Goal: Transaction & Acquisition: Purchase product/service

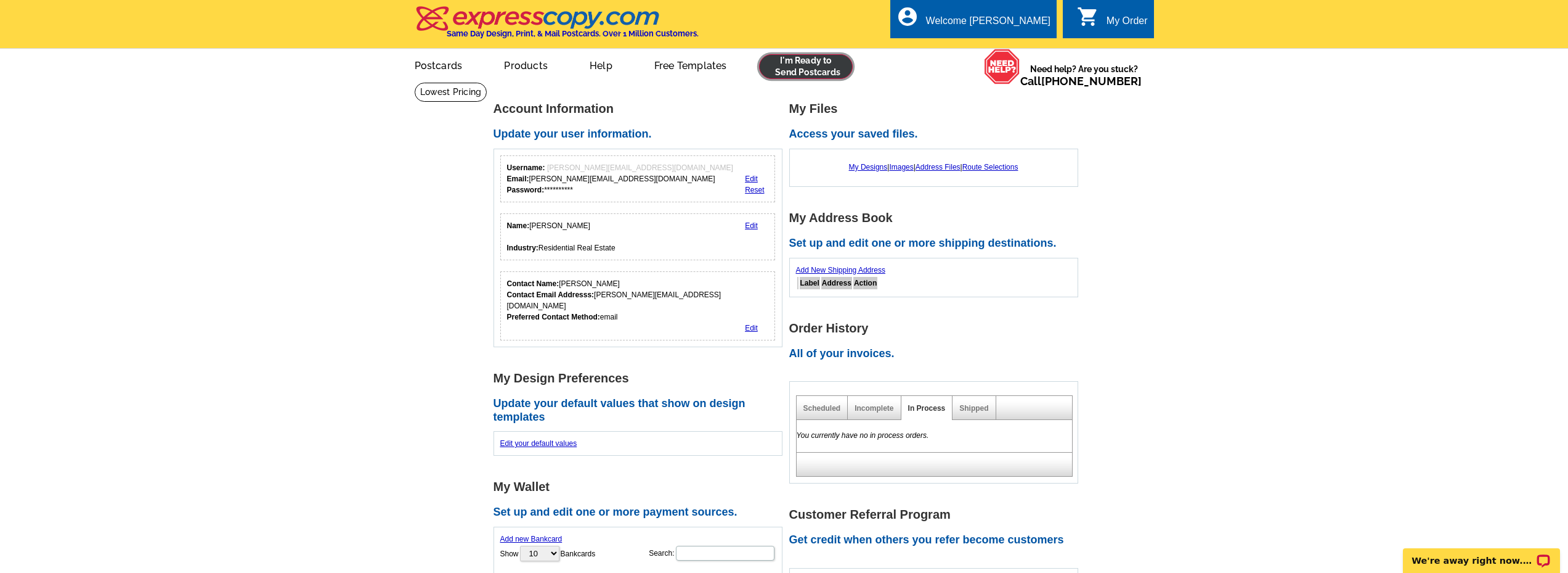
click at [814, 73] on link at bounding box center [806, 66] width 94 height 24
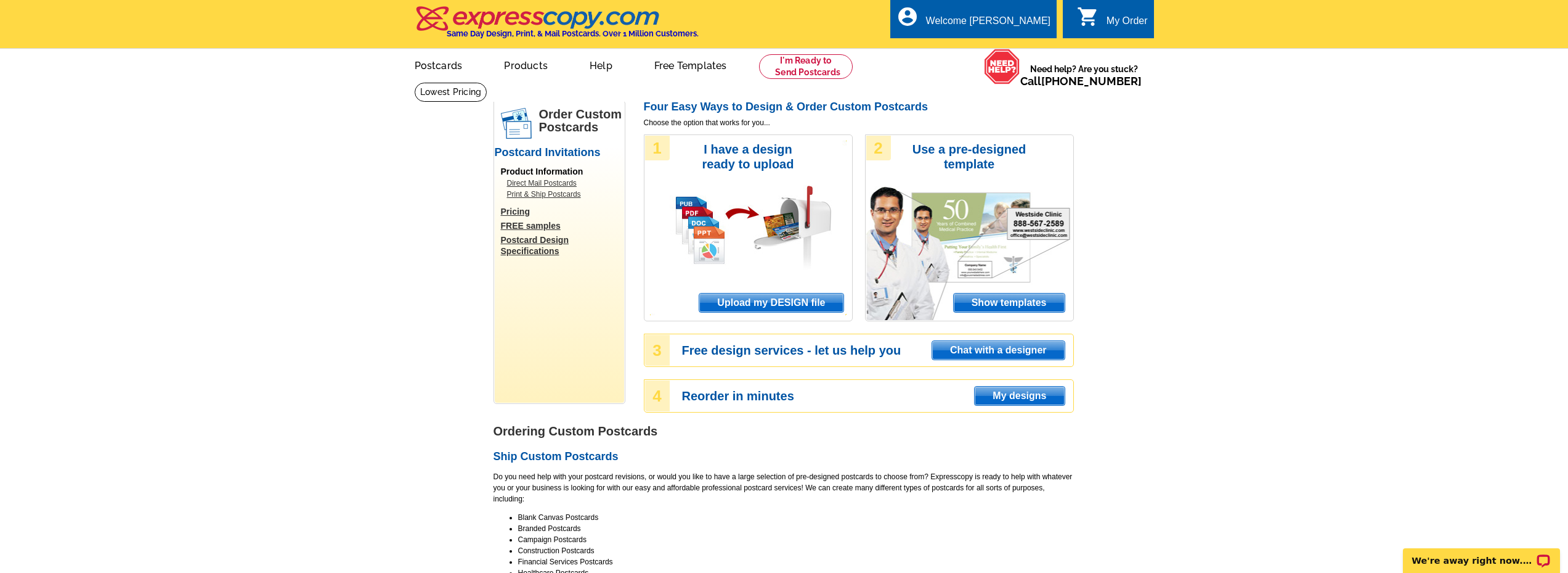
click at [1004, 309] on span "Show templates" at bounding box center [1009, 302] width 111 height 19
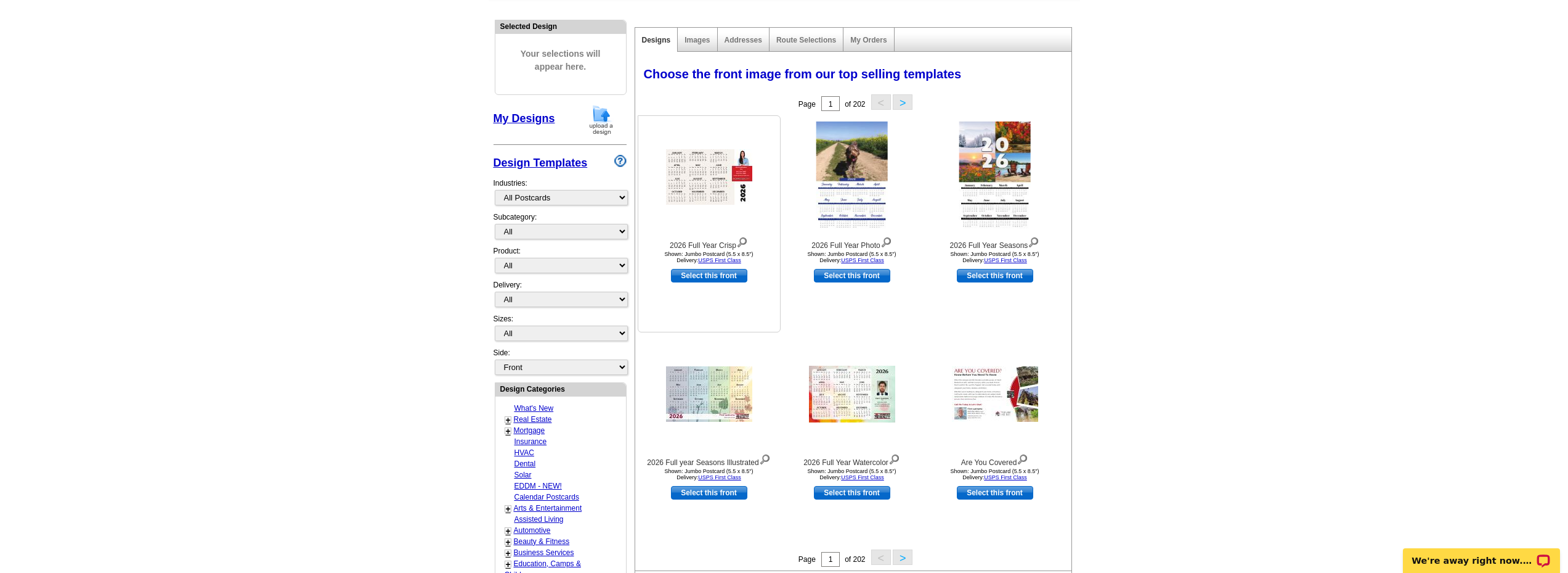
scroll to position [123, 0]
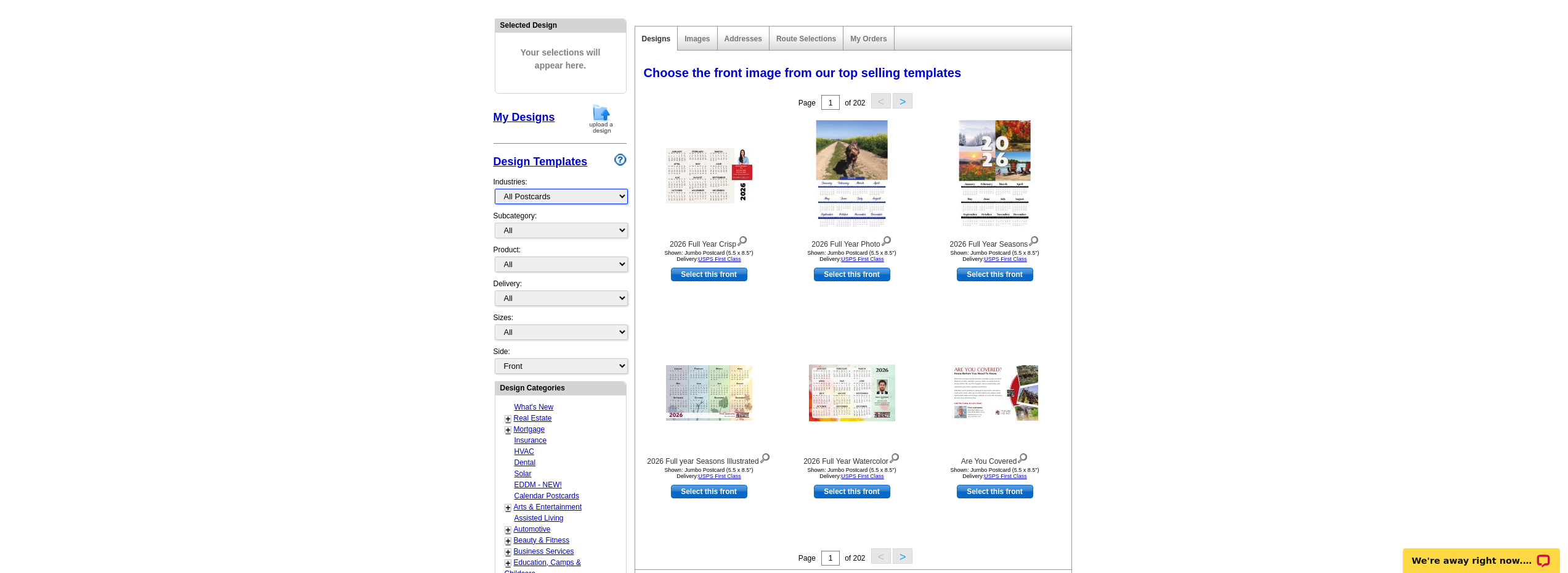
click at [603, 193] on select "What's New Real Estate Mortgage Insurance HVAC Dental Solar EDDM - NEW! Calenda…" at bounding box center [561, 196] width 133 height 15
select select "785"
click at [494, 189] on select "What's New Real Estate Mortgage Insurance HVAC Dental Solar EDDM - NEW! Calenda…" at bounding box center [561, 196] width 133 height 15
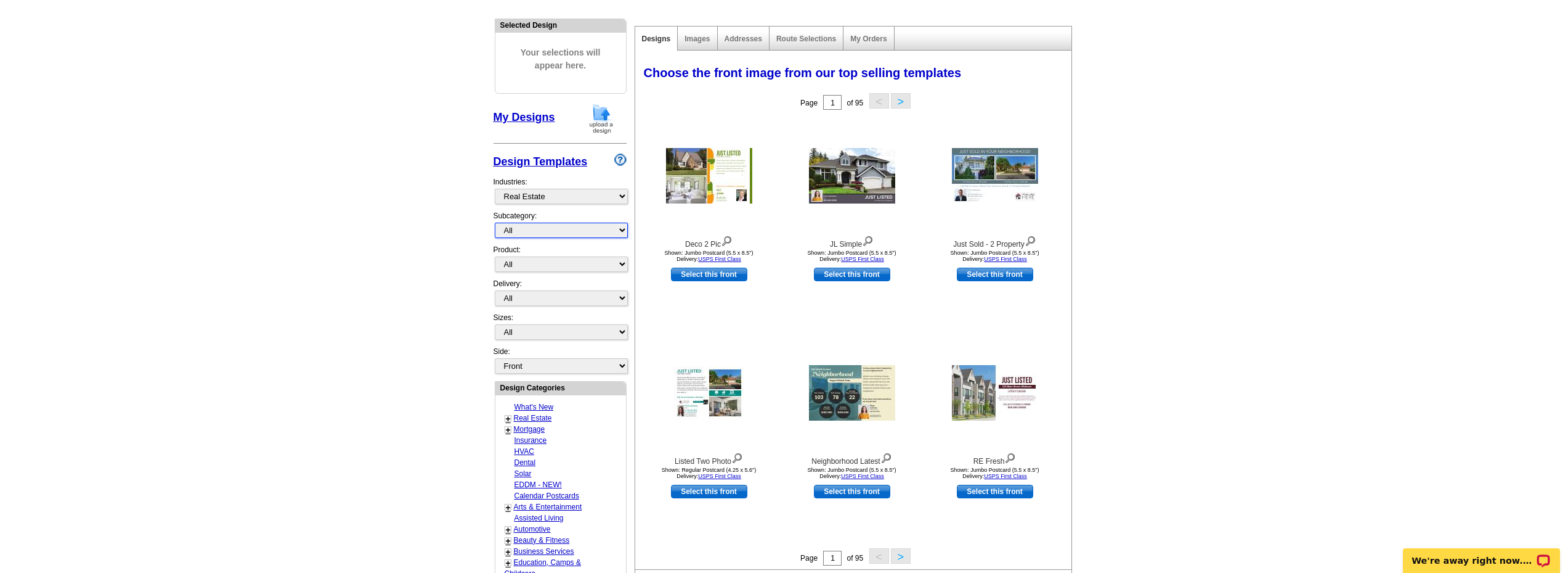
click at [599, 237] on select "All RE/MAX® Referrals Keller Williams® Berkshire Hathaway Home Services Century…" at bounding box center [561, 229] width 133 height 15
select select "1208"
click at [494, 223] on select "All RE/MAX® Referrals Keller Williams® Berkshire Hathaway Home Services Century…" at bounding box center [561, 229] width 133 height 15
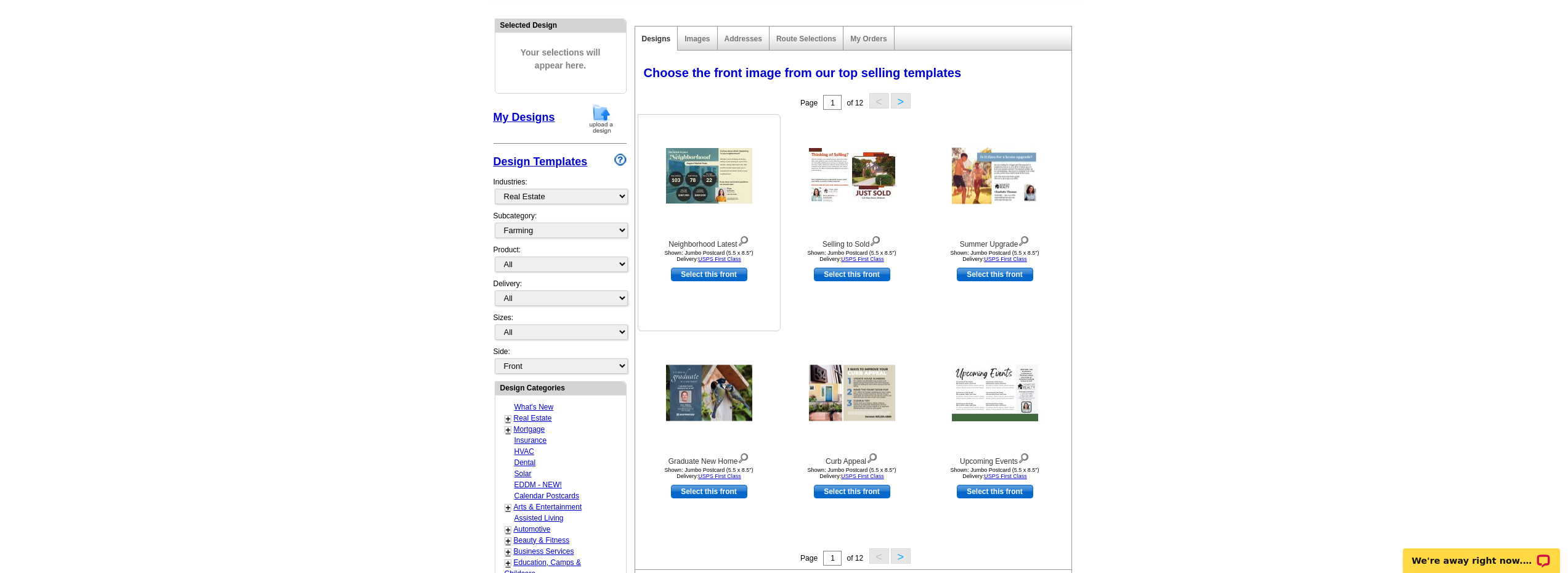
click at [724, 267] on div "Neighborhood Latest Shown: Jumbo Postcard (5.5 x 8.5") Delivery: USPS First Cla…" at bounding box center [708, 222] width 143 height 217
click at [724, 274] on link "Select this front" at bounding box center [708, 273] width 76 height 13
select select "2"
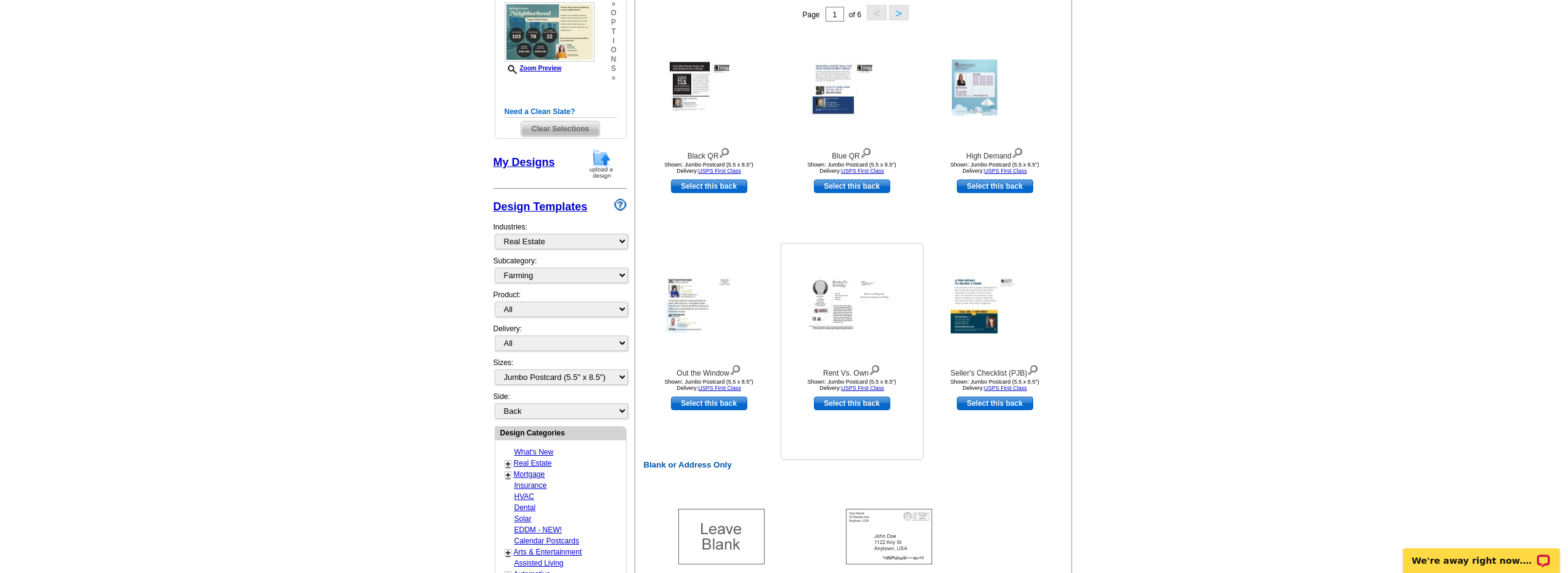
scroll to position [246, 0]
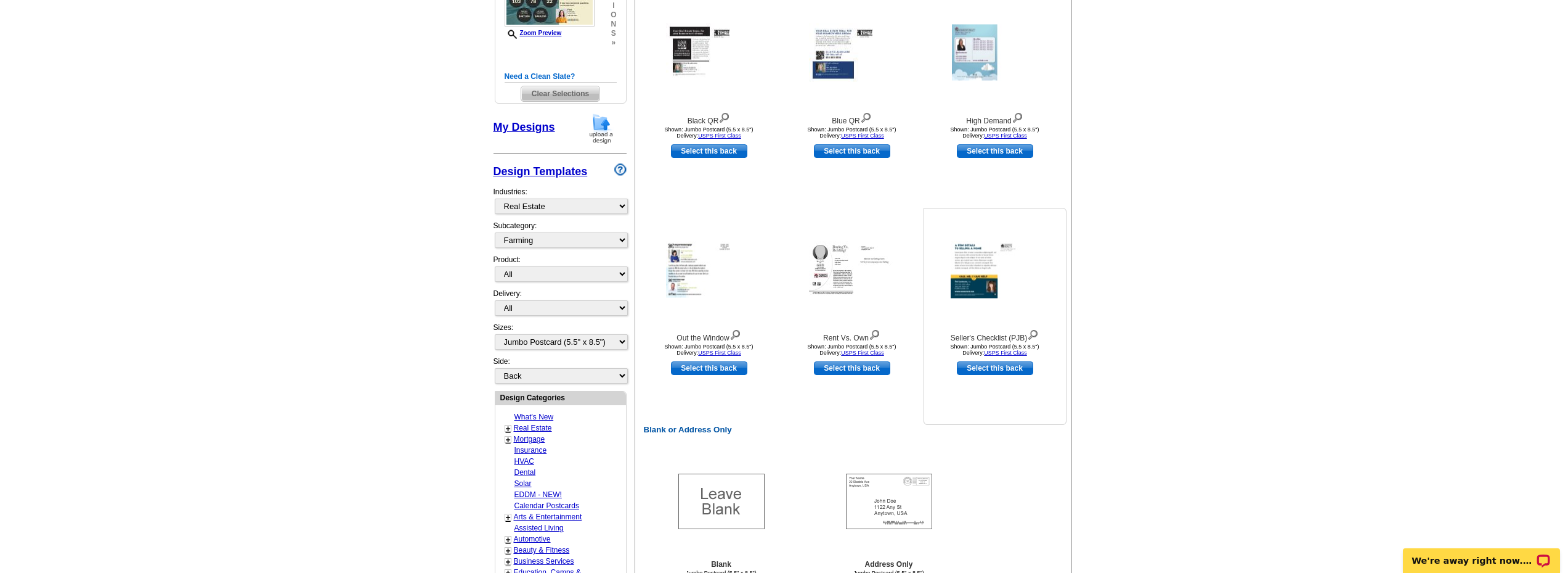
click at [1035, 335] on img at bounding box center [1033, 333] width 12 height 13
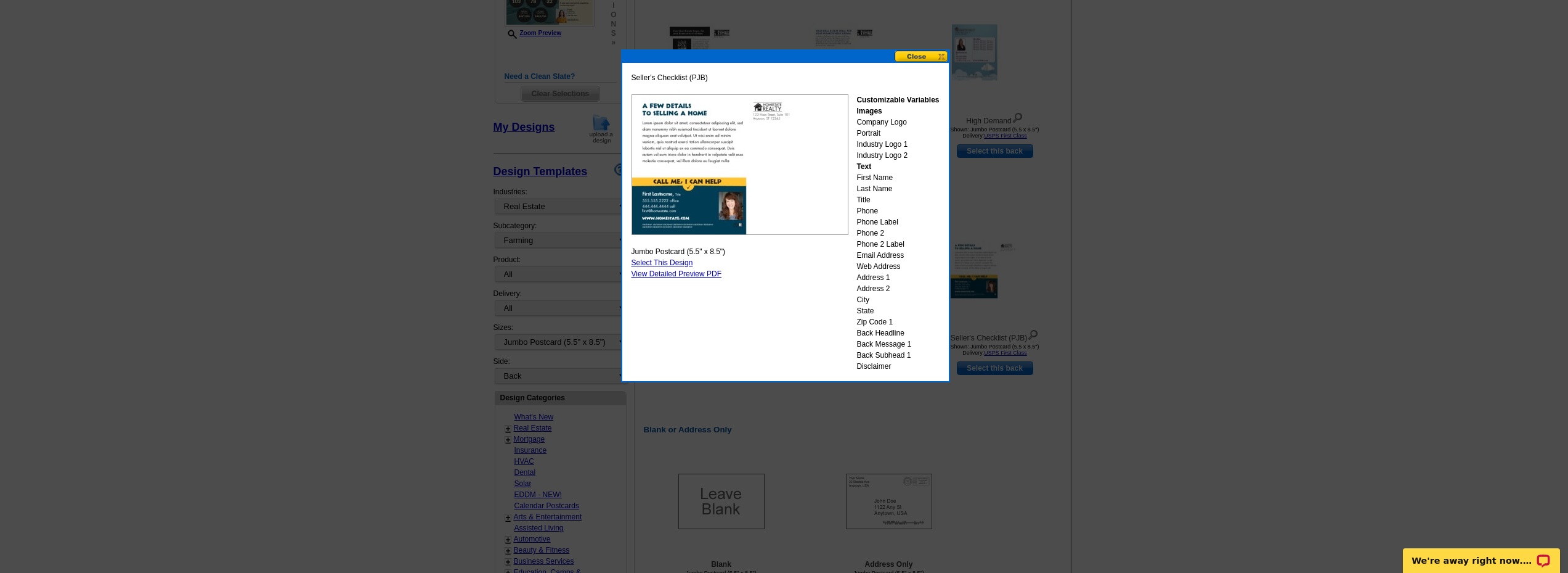
click at [935, 56] on button at bounding box center [922, 56] width 54 height 12
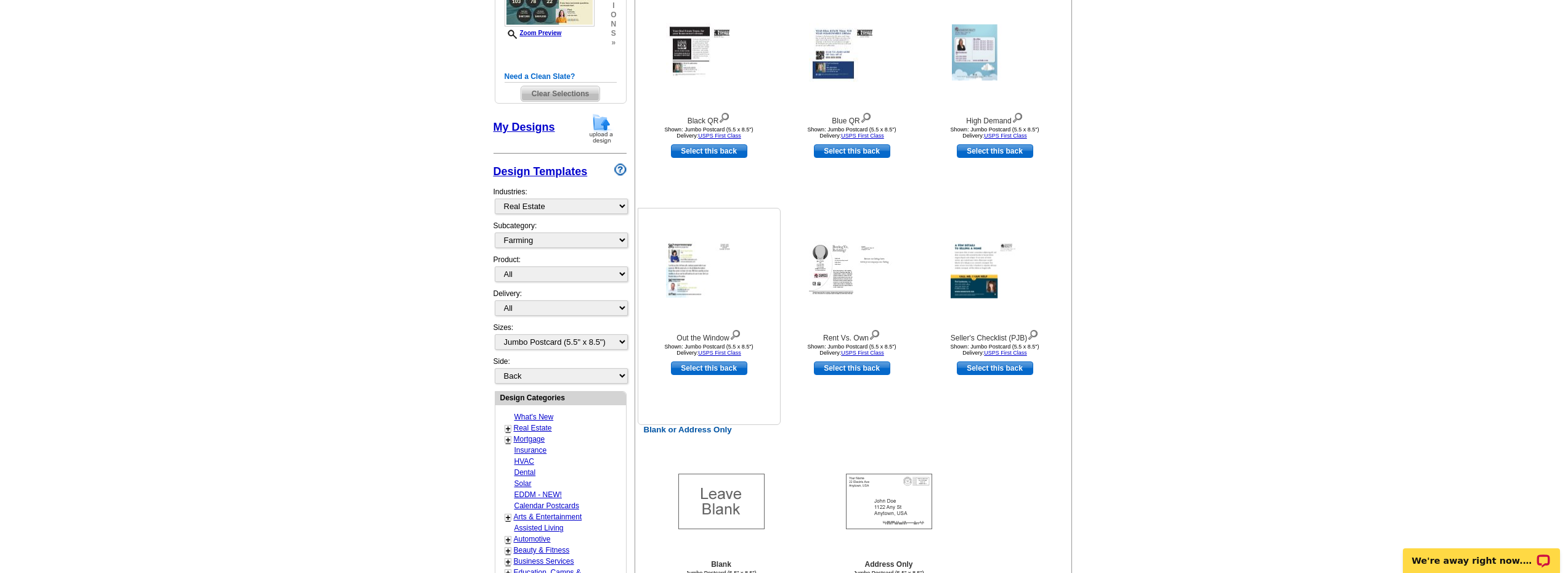
click at [741, 329] on img at bounding box center [735, 333] width 12 height 13
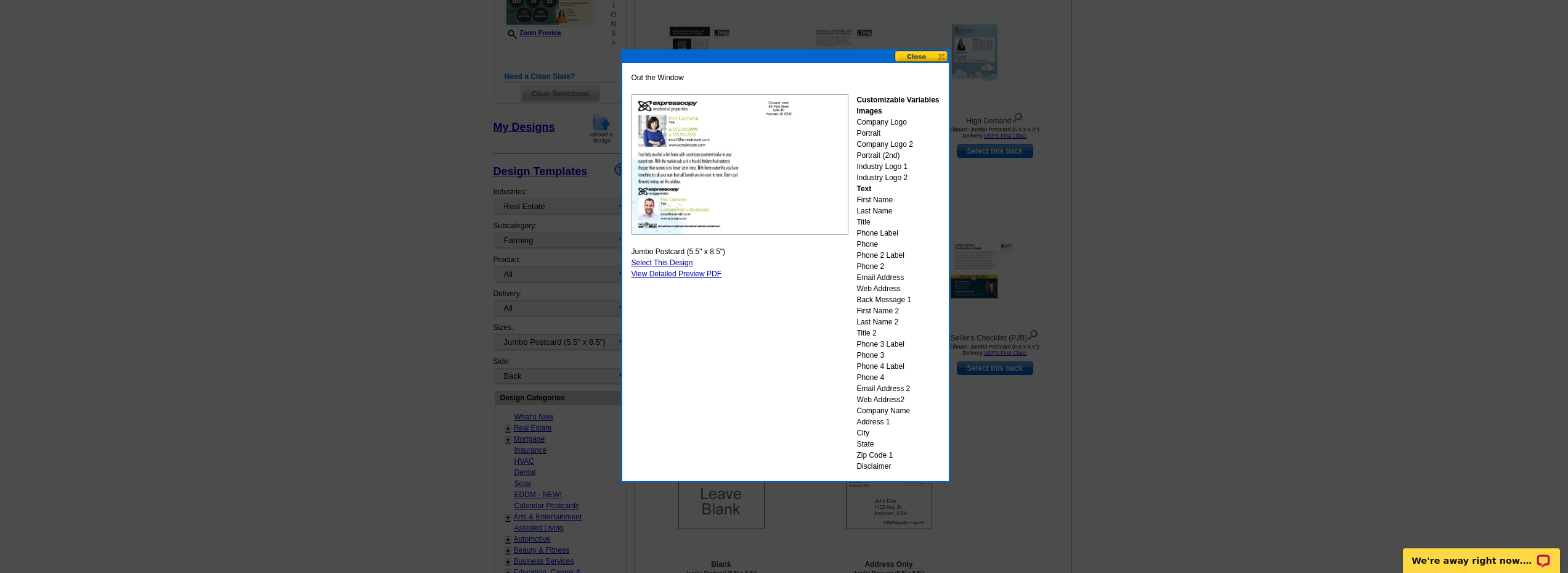
click at [933, 52] on button at bounding box center [922, 56] width 54 height 12
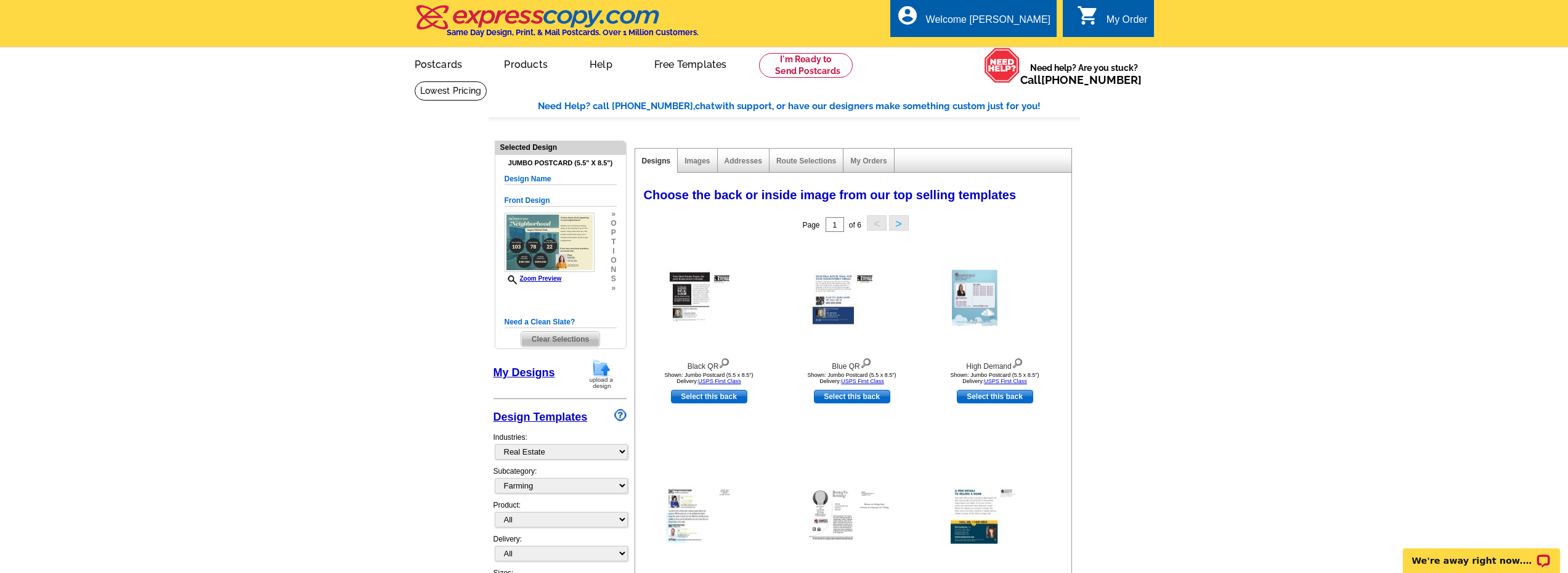
scroll to position [0, 0]
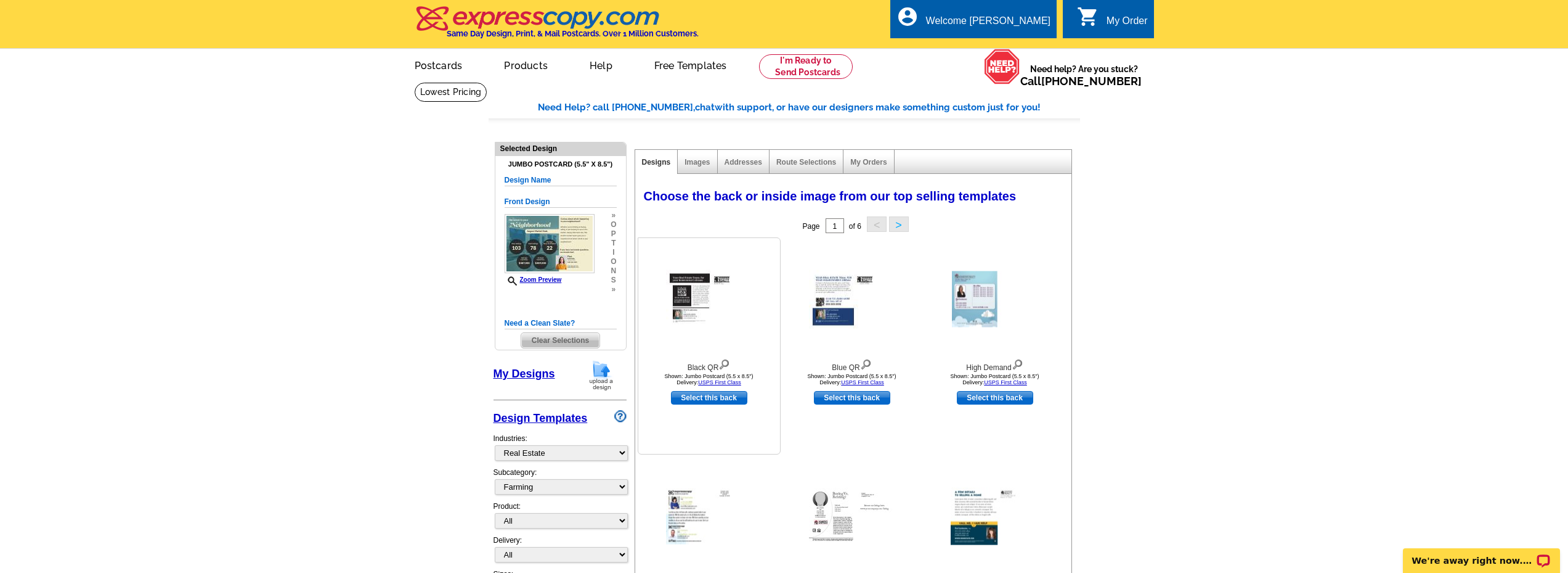
click at [724, 363] on img at bounding box center [724, 363] width 12 height 13
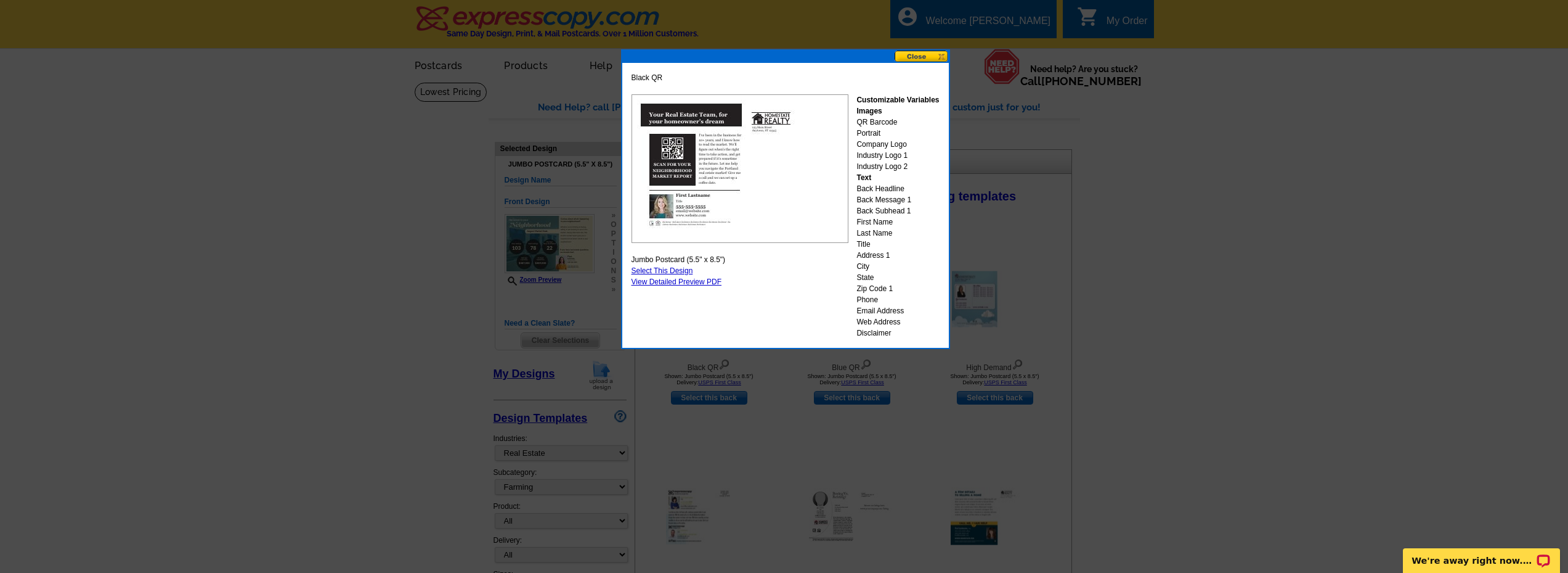
click at [931, 53] on button at bounding box center [922, 56] width 54 height 12
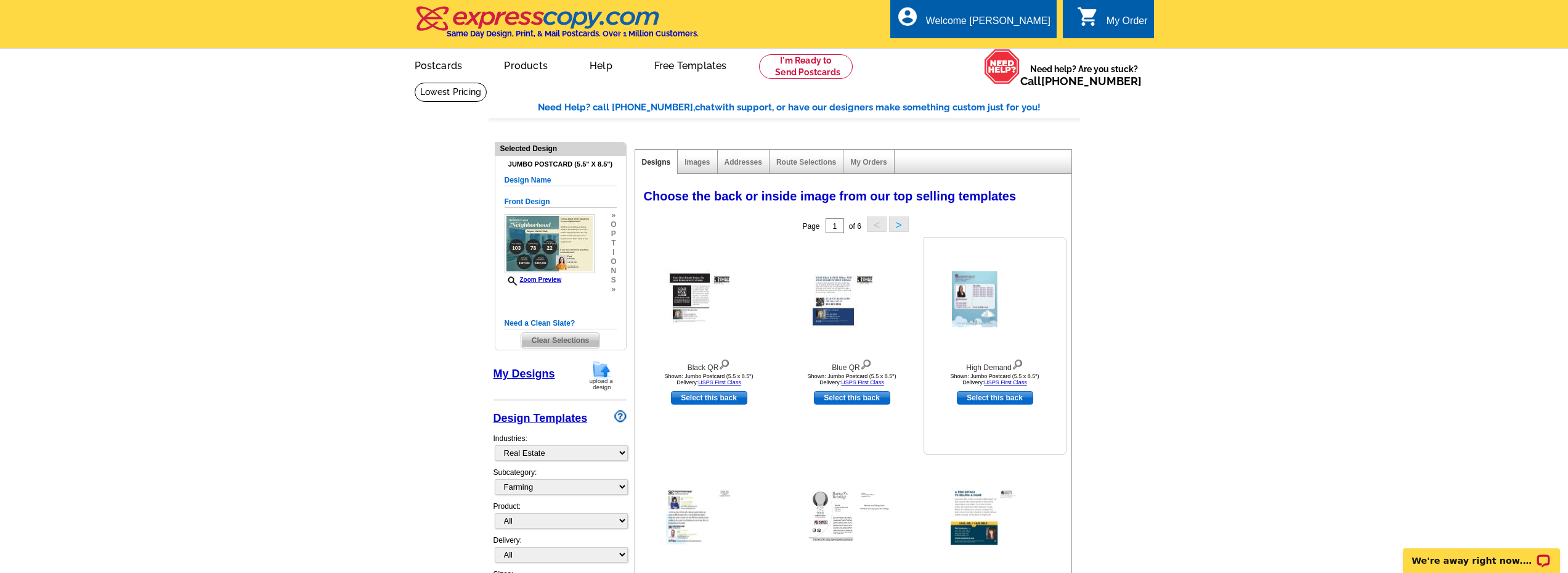
click at [1020, 362] on img at bounding box center [1017, 363] width 12 height 13
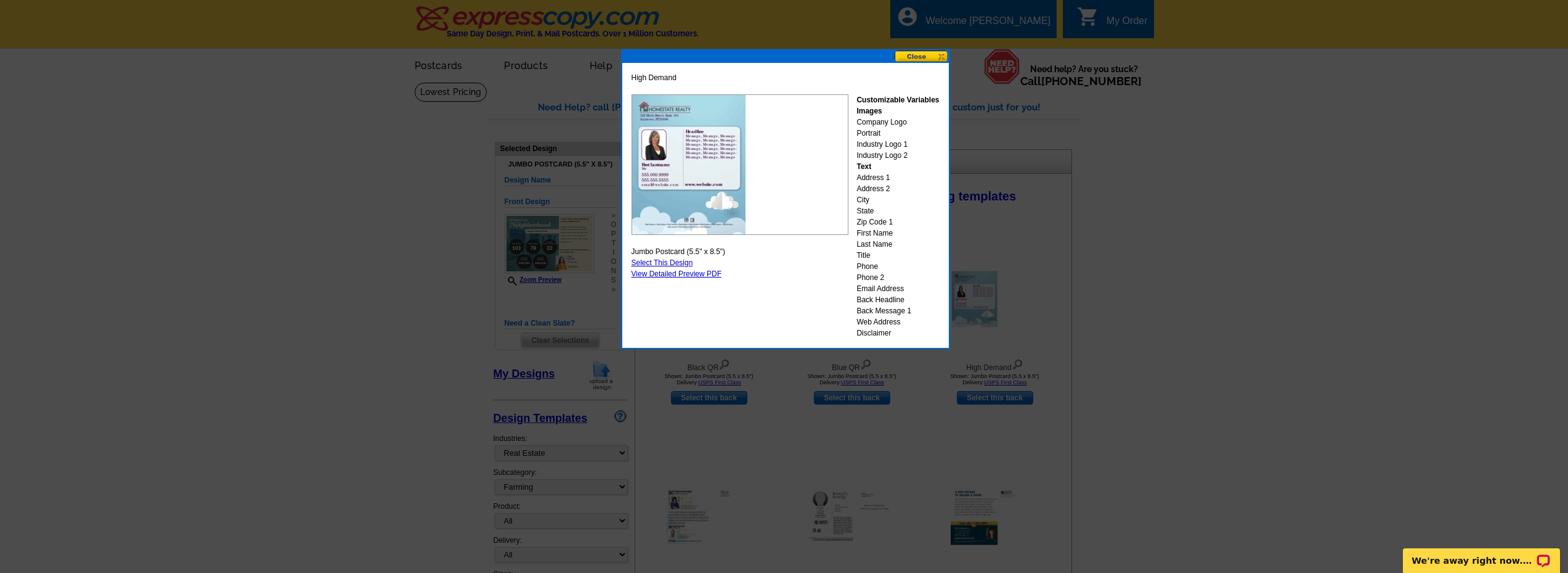
click at [935, 54] on button at bounding box center [922, 56] width 54 height 12
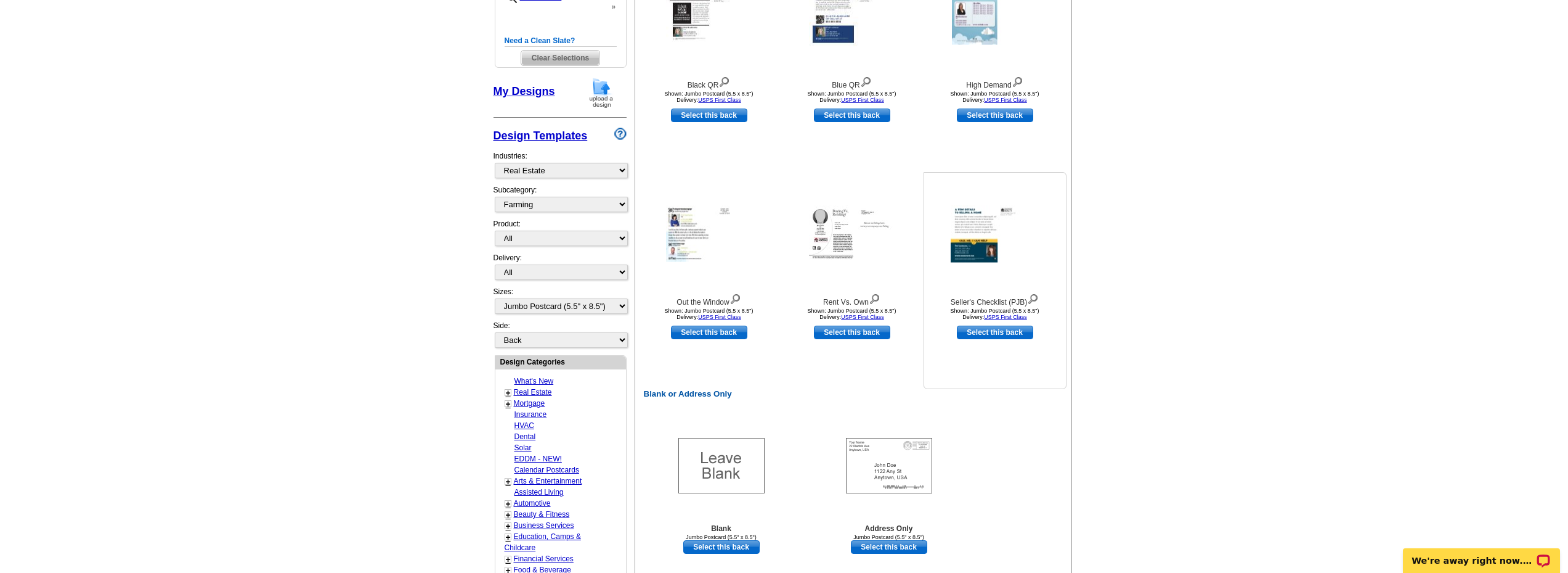
scroll to position [309, 0]
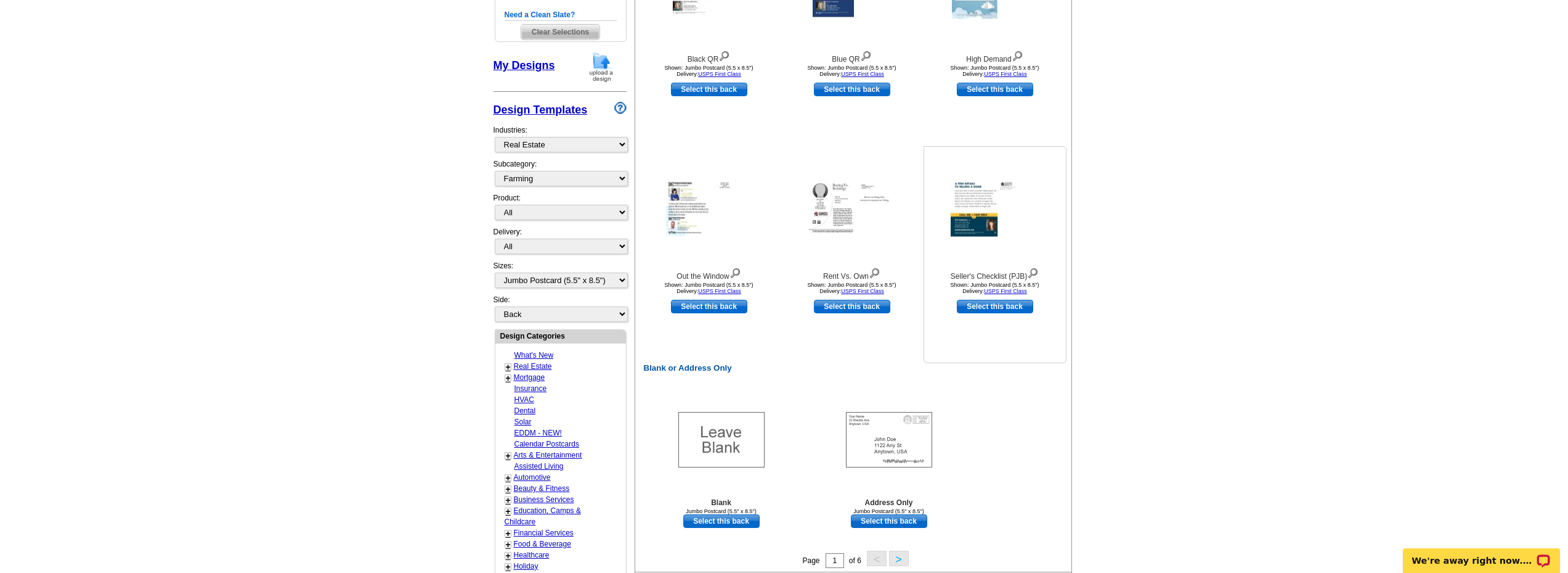
click at [1013, 307] on link "Select this back" at bounding box center [994, 306] width 76 height 13
select select "front"
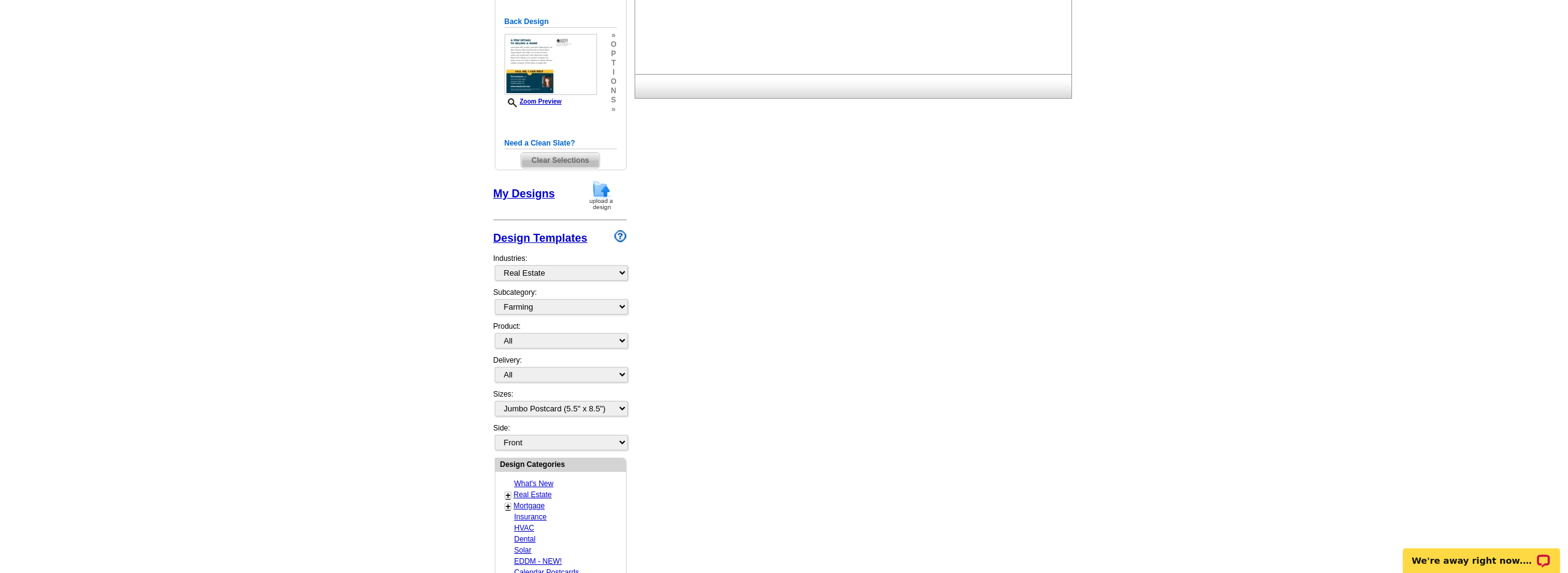
scroll to position [270, 0]
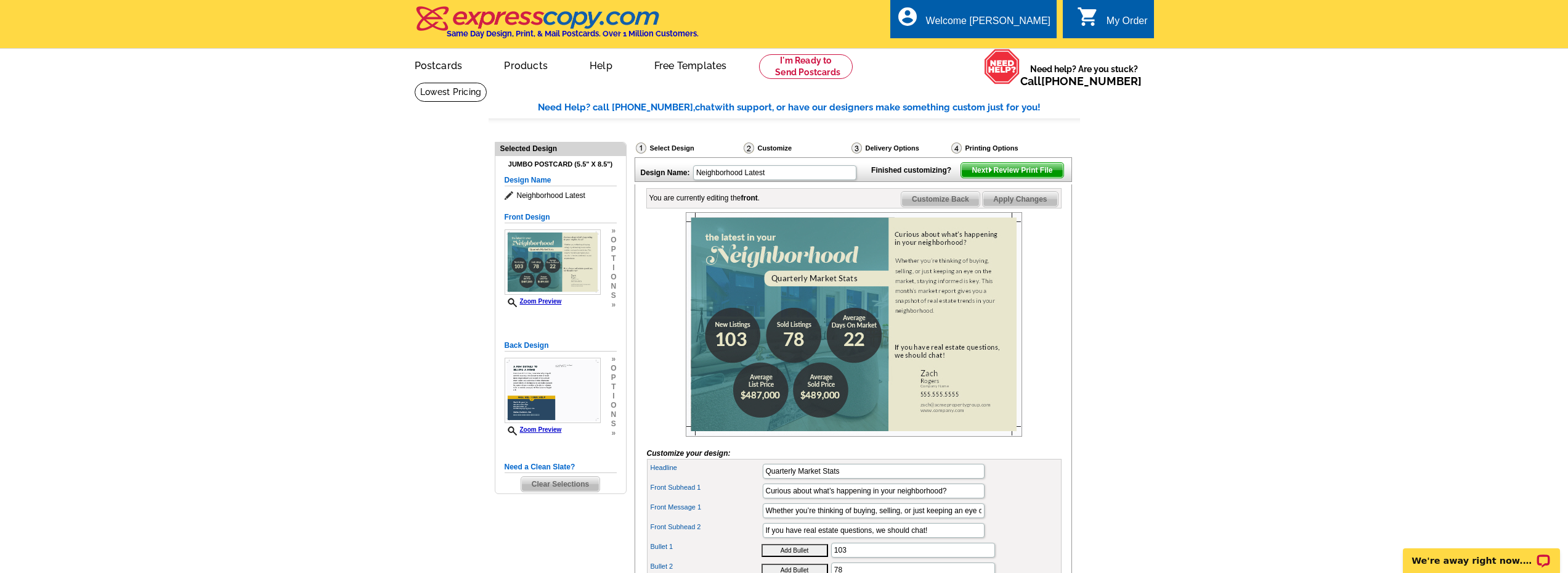
click at [818, 410] on img at bounding box center [854, 324] width 336 height 224
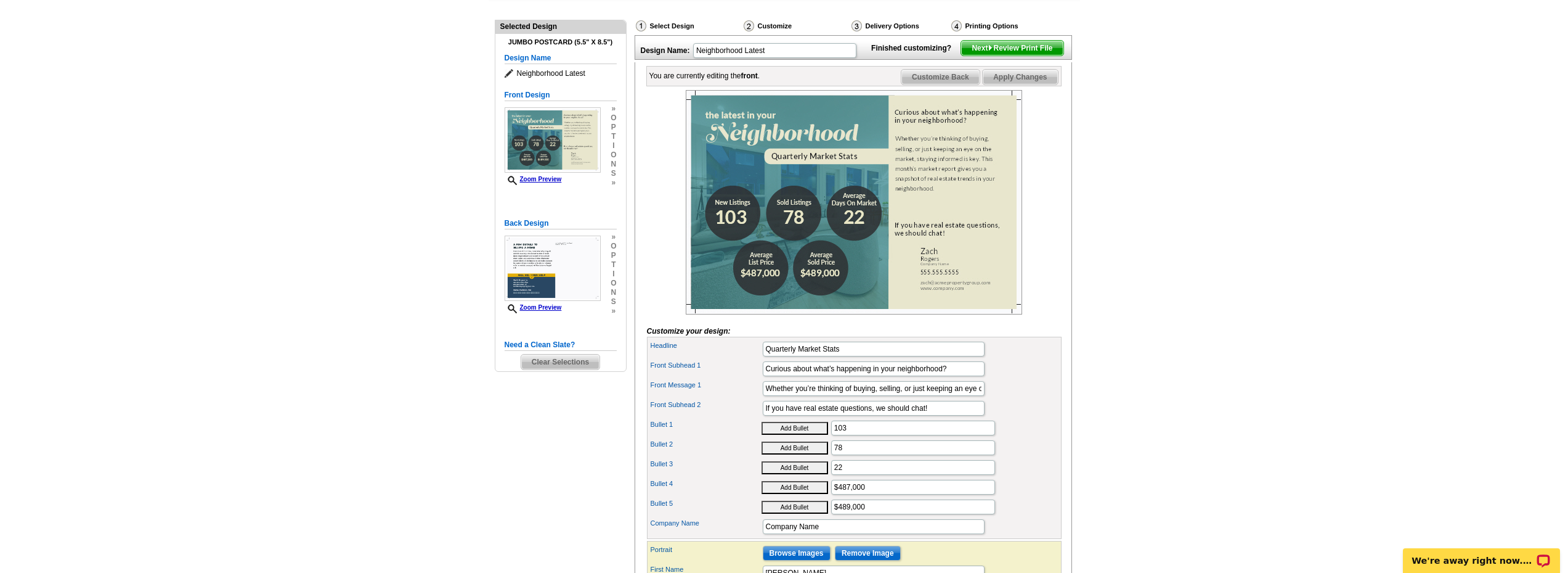
scroll to position [123, 0]
click at [855, 434] on input "103" at bounding box center [913, 426] width 164 height 14
type input "1"
type input "20"
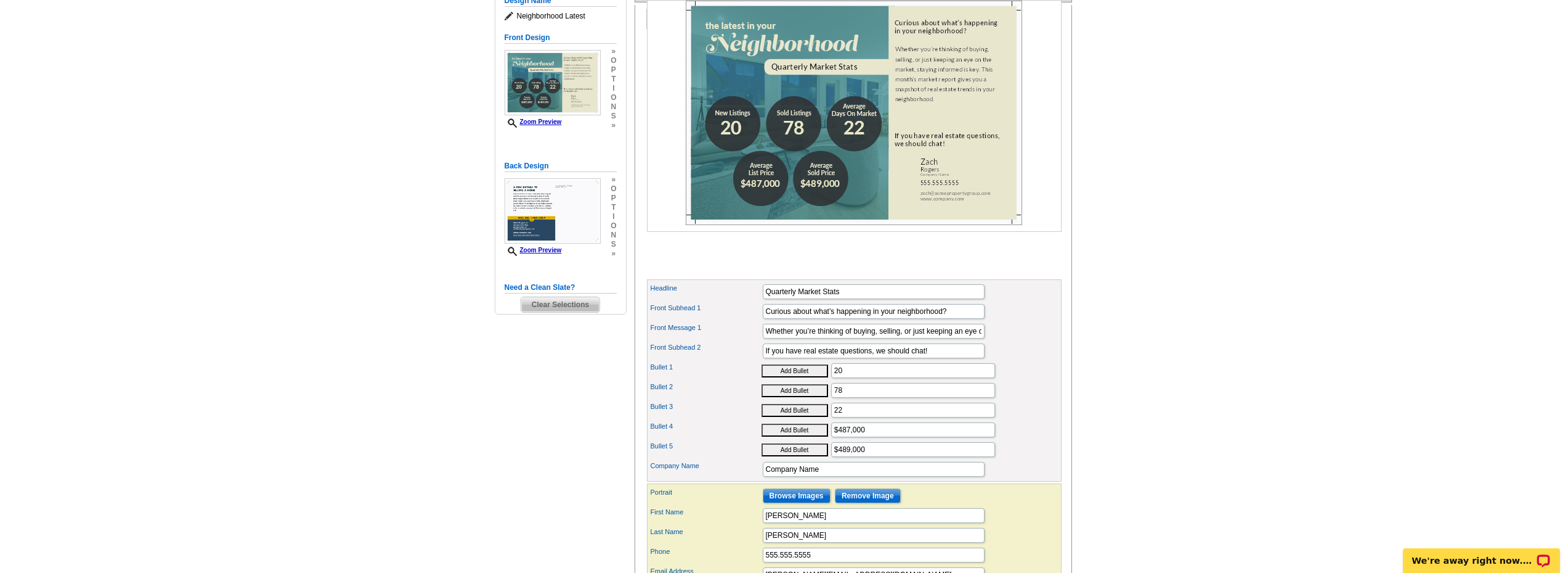
scroll to position [0, 0]
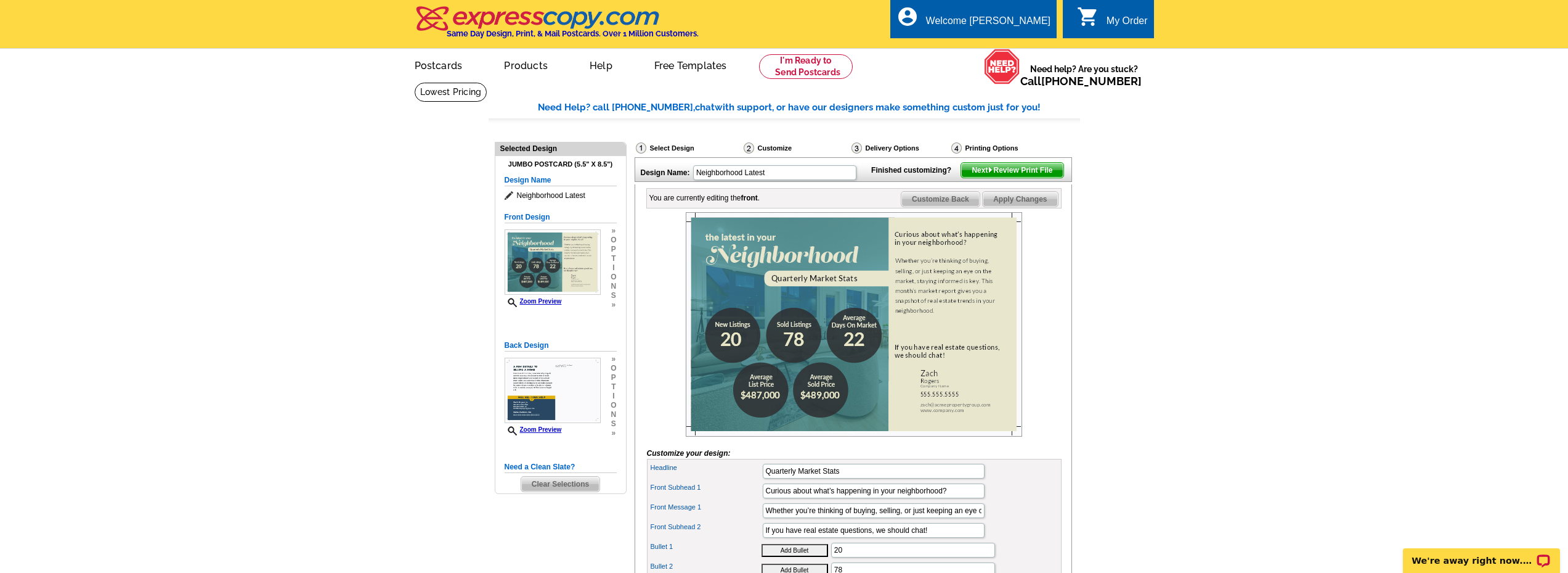
click at [1028, 177] on span "Next Review Print File" at bounding box center [1011, 170] width 102 height 14
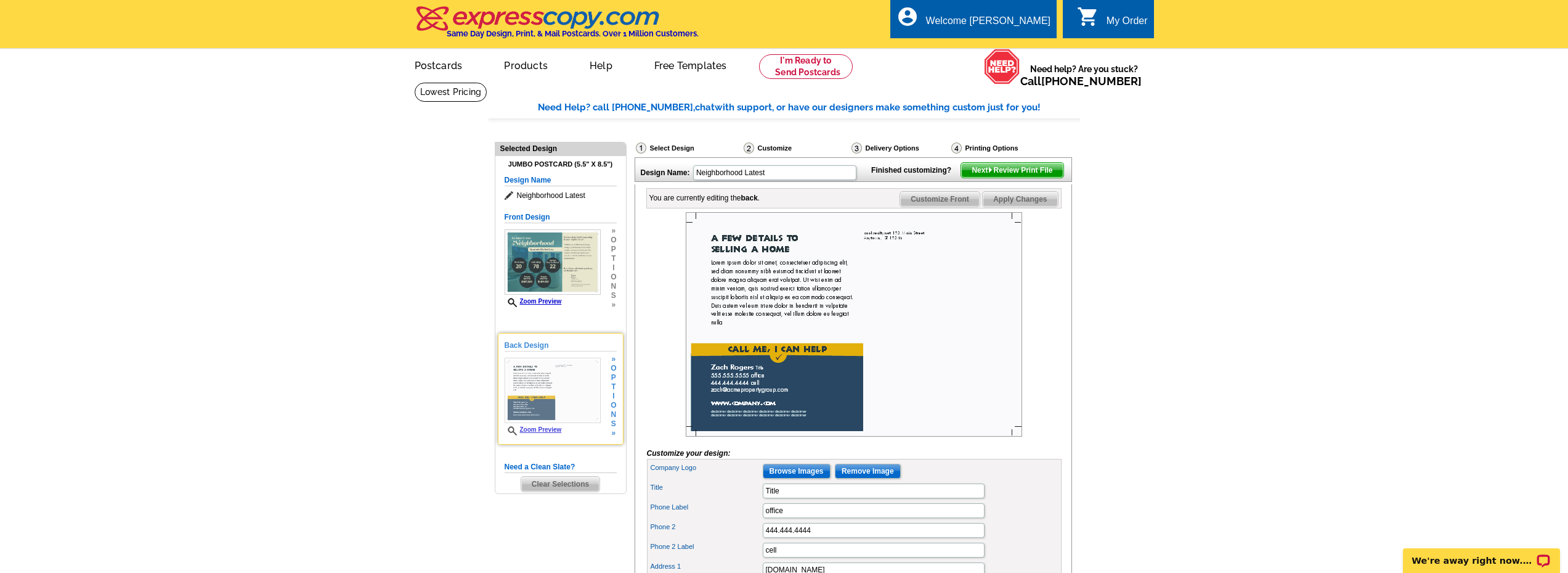
click at [543, 378] on img at bounding box center [552, 390] width 96 height 66
click at [1018, 177] on span "Next Review Print File" at bounding box center [1011, 170] width 102 height 14
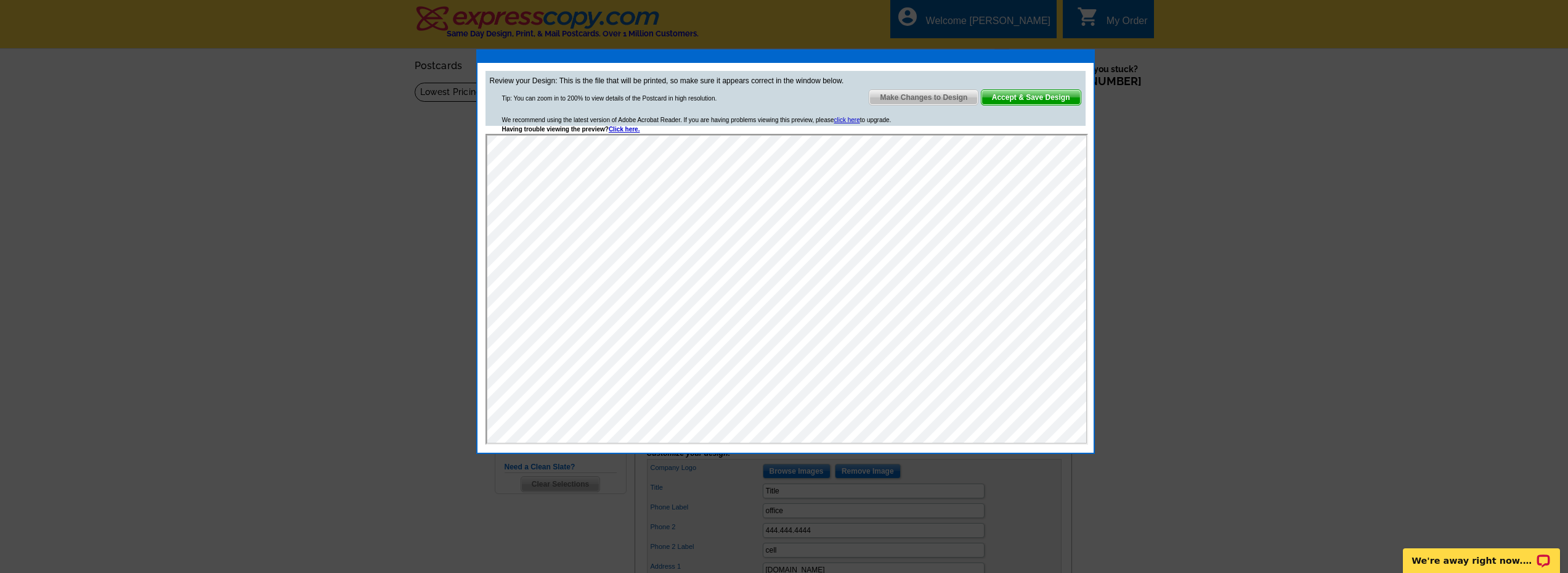
click at [1036, 95] on span "Accept & Save Design" at bounding box center [1031, 97] width 99 height 14
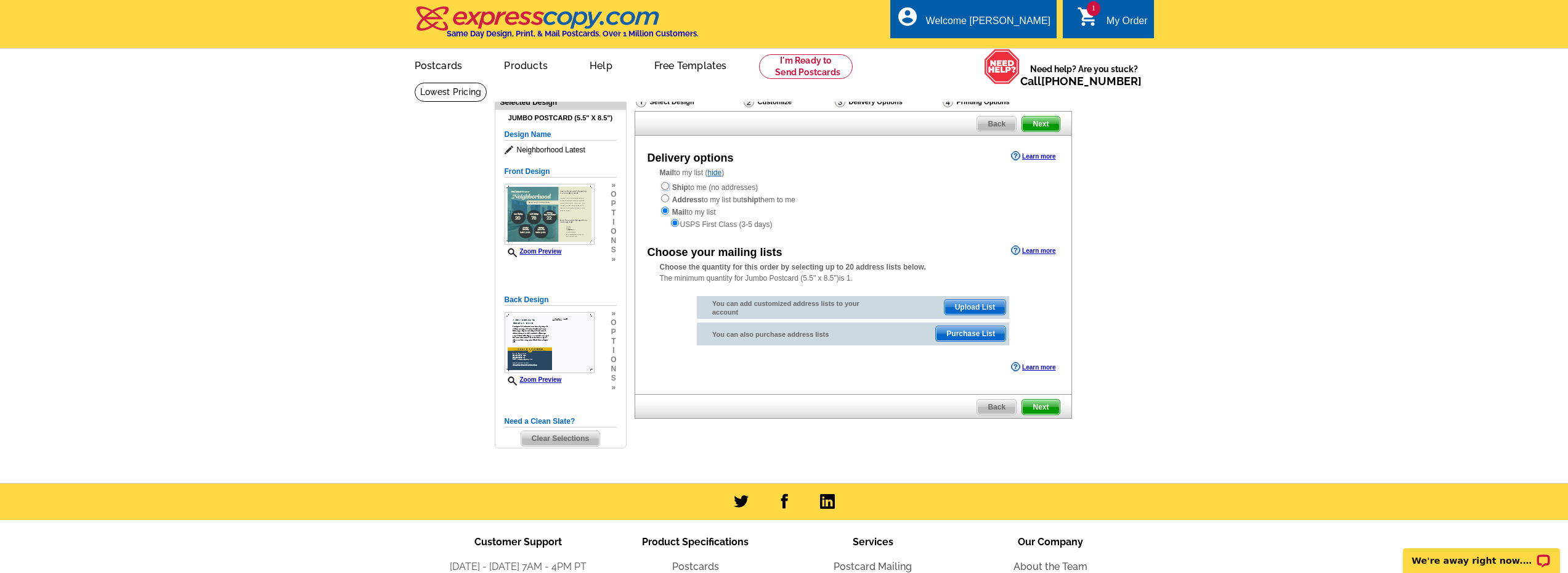
click at [666, 187] on input "radio" at bounding box center [664, 185] width 8 height 8
radio input "true"
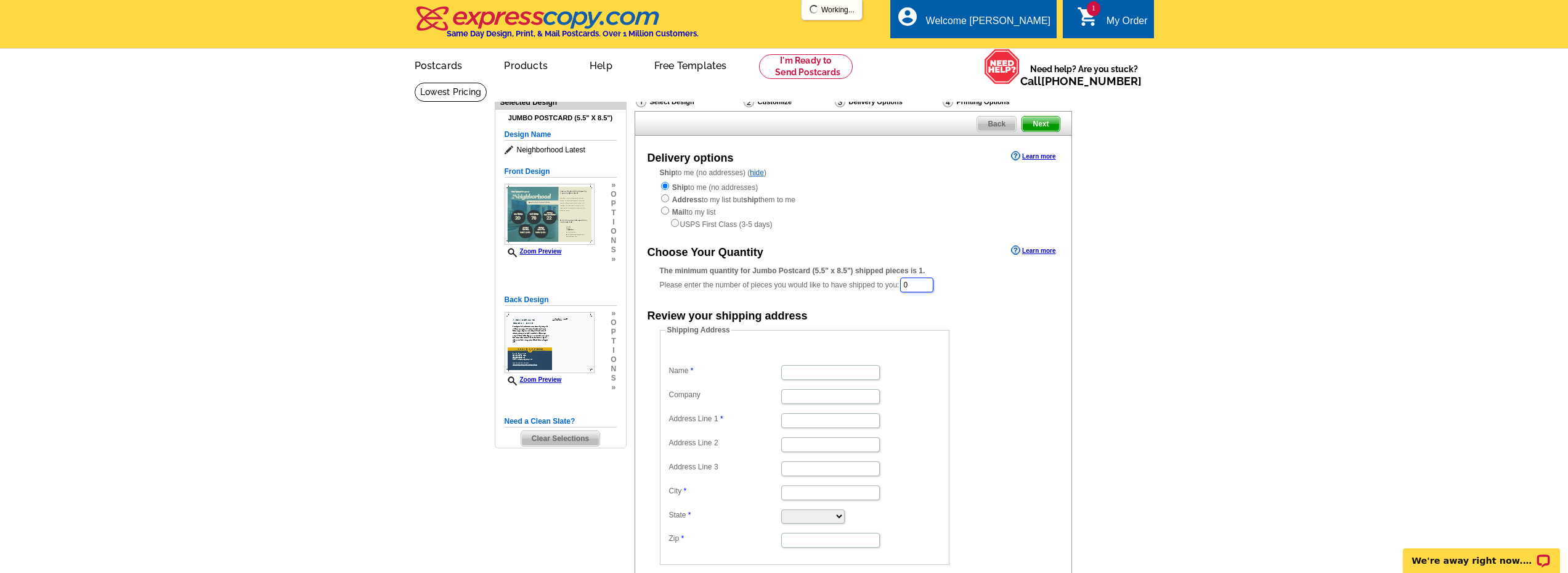
drag, startPoint x: 923, startPoint y: 283, endPoint x: 868, endPoint y: 300, distance: 57.6
click at [891, 282] on div "The minimum quantity for Jumbo Postcard (5.5" x 8.5") shipped pieces is 1. Plea…" at bounding box center [853, 280] width 387 height 29
type input "500"
click at [1026, 340] on form "Shipping Address Name Company Address Line 1 Address Line 2 Address Line 3 City…" at bounding box center [853, 445] width 387 height 240
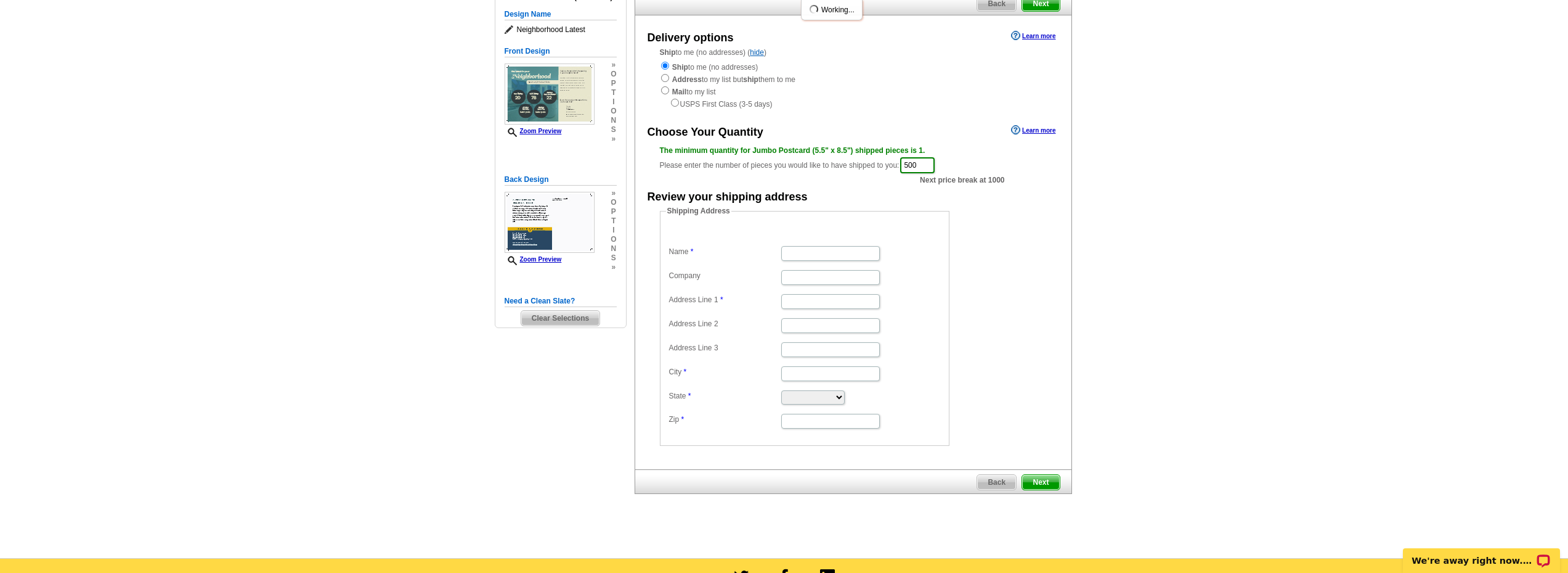
scroll to position [123, 0]
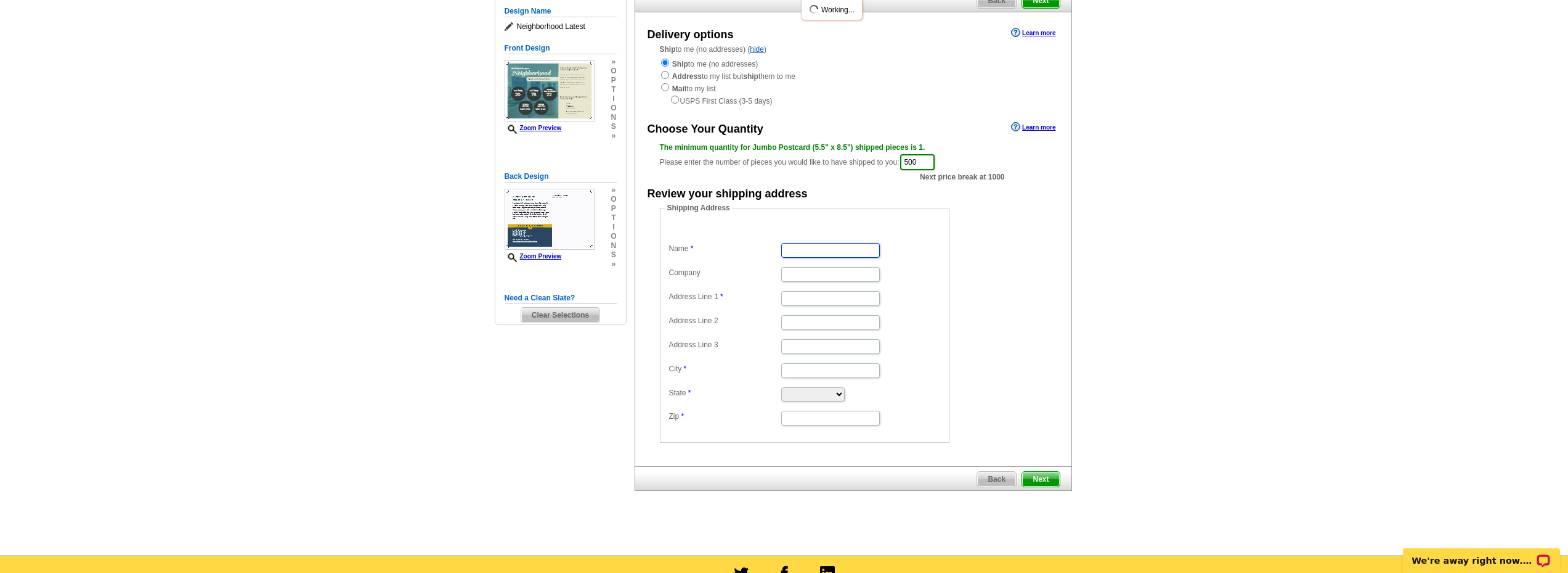
click at [808, 256] on input "Name" at bounding box center [831, 250] width 99 height 14
type input "zach"
type input "acme"
type input "3760 sixes road"
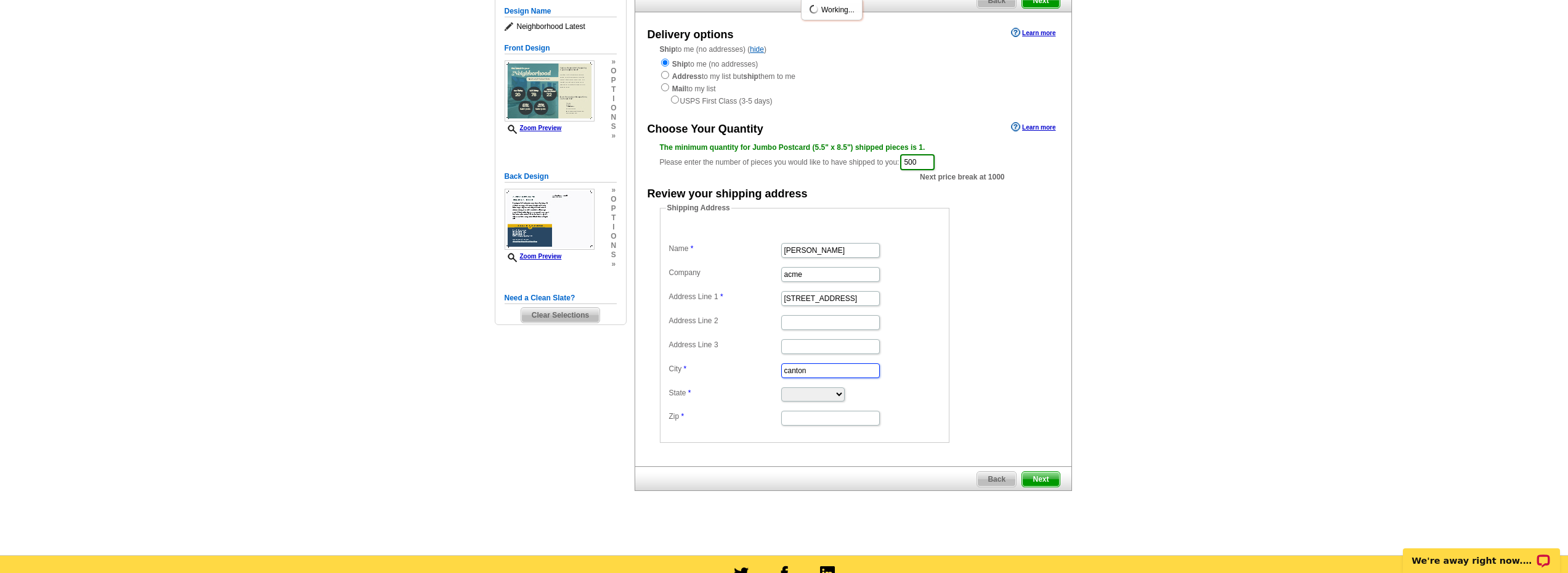
type input "canton"
select select "GA"
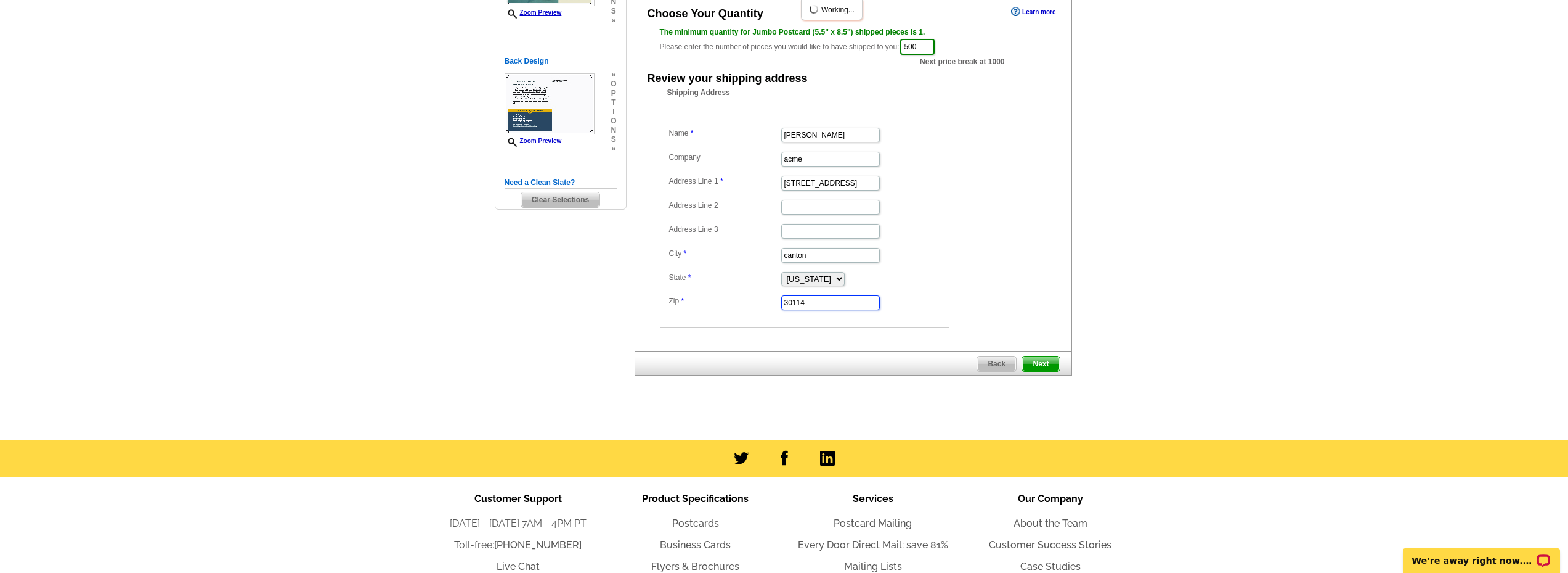
scroll to position [246, 0]
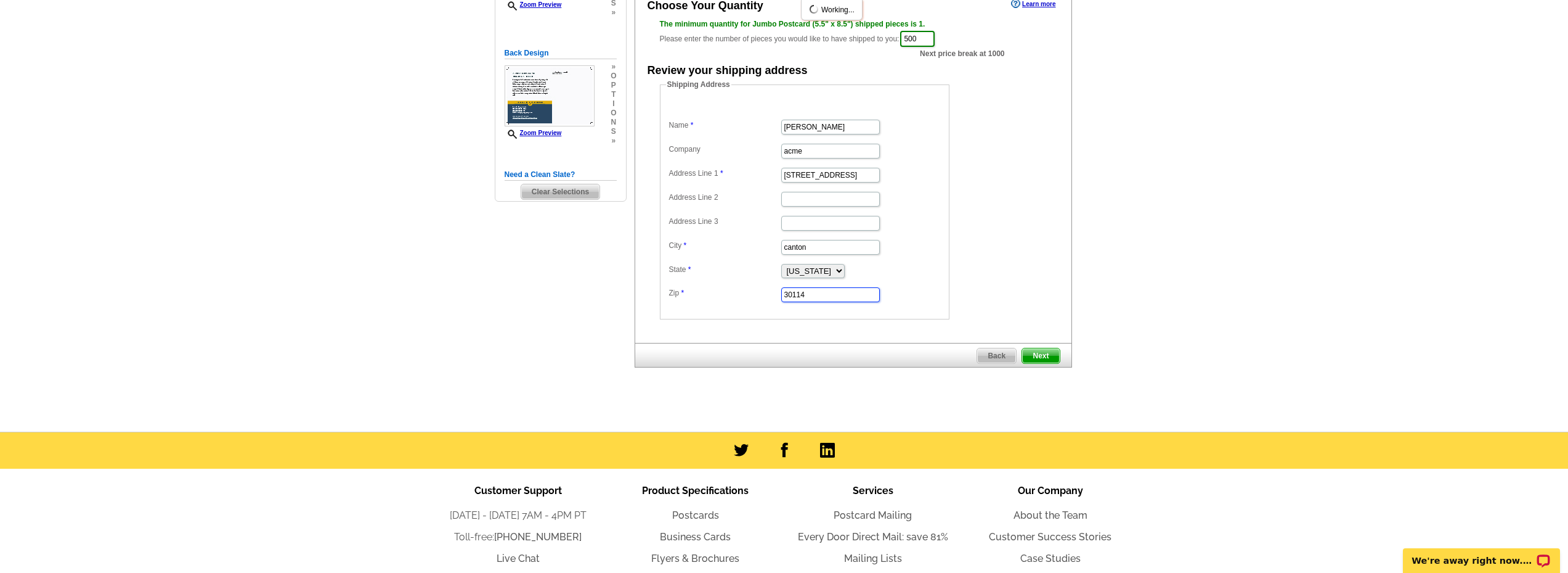
type input "30114"
click at [1053, 358] on span "Next" at bounding box center [1040, 355] width 37 height 14
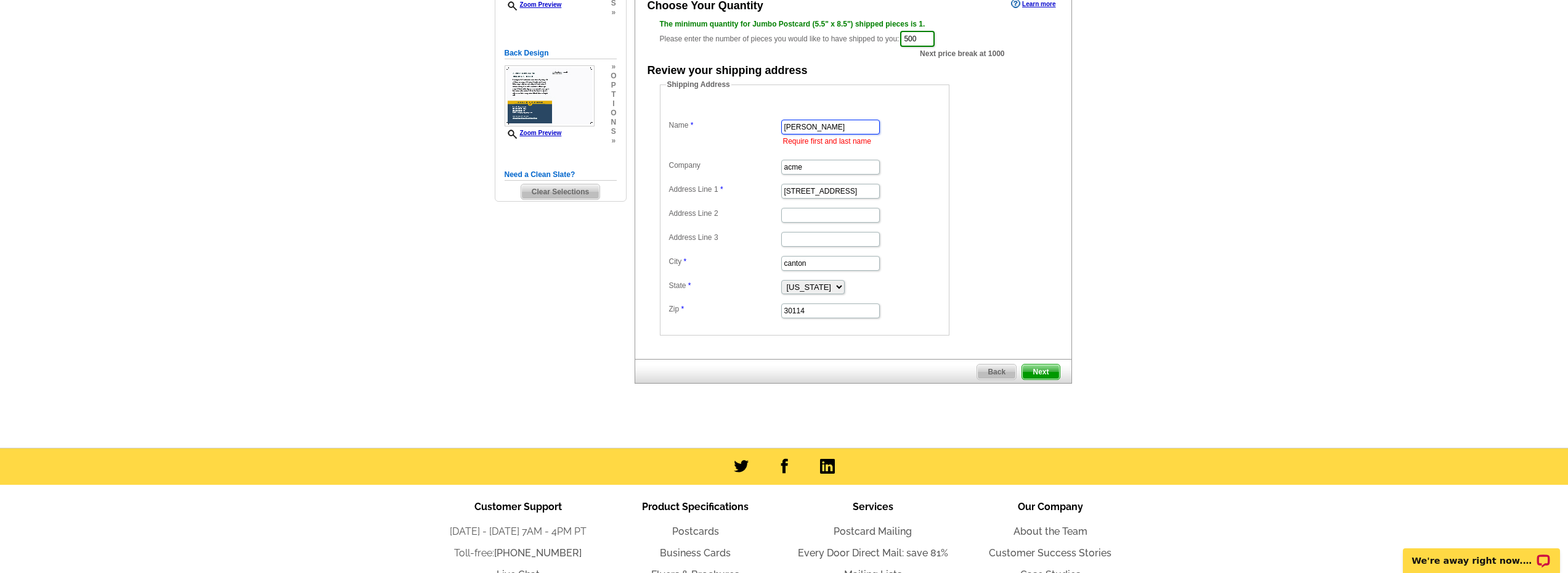
click at [824, 127] on input "zach" at bounding box center [831, 127] width 99 height 14
type input "zach rogers"
click at [1051, 371] on span "Next" at bounding box center [1040, 372] width 37 height 14
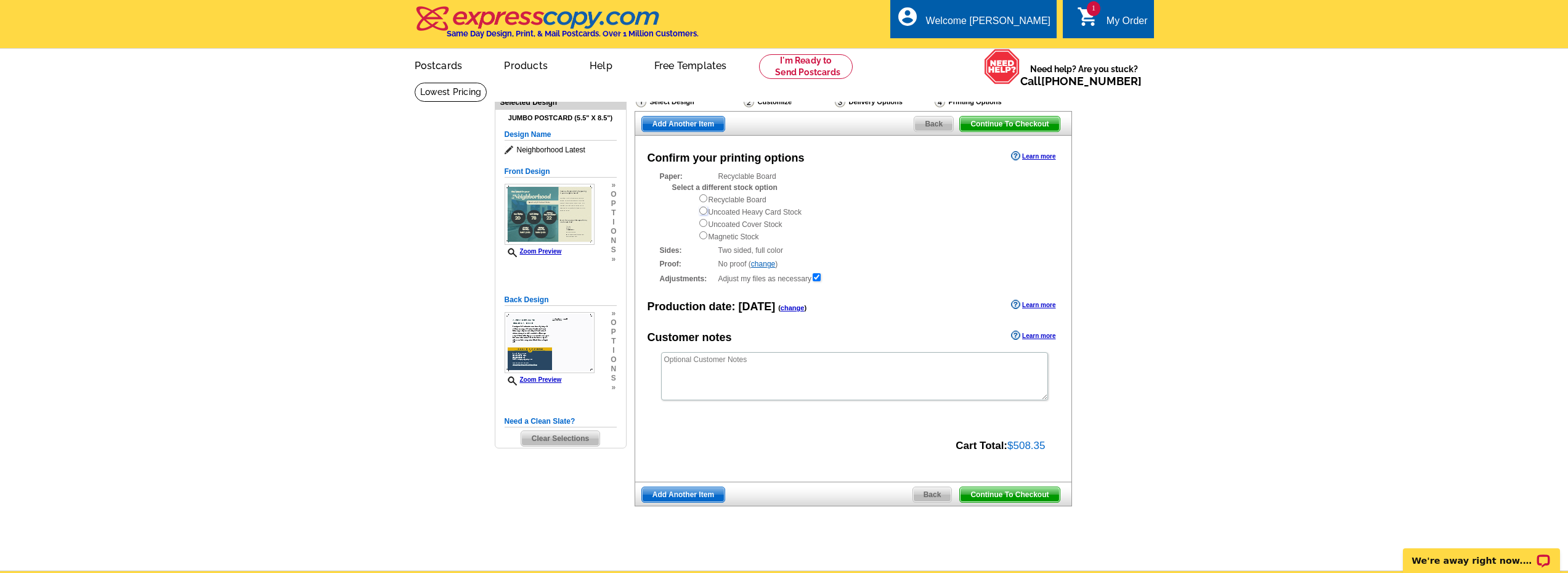
click at [702, 212] on input "radio" at bounding box center [703, 210] width 8 height 8
radio input "true"
click at [702, 222] on input "radio" at bounding box center [703, 222] width 8 height 8
radio input "true"
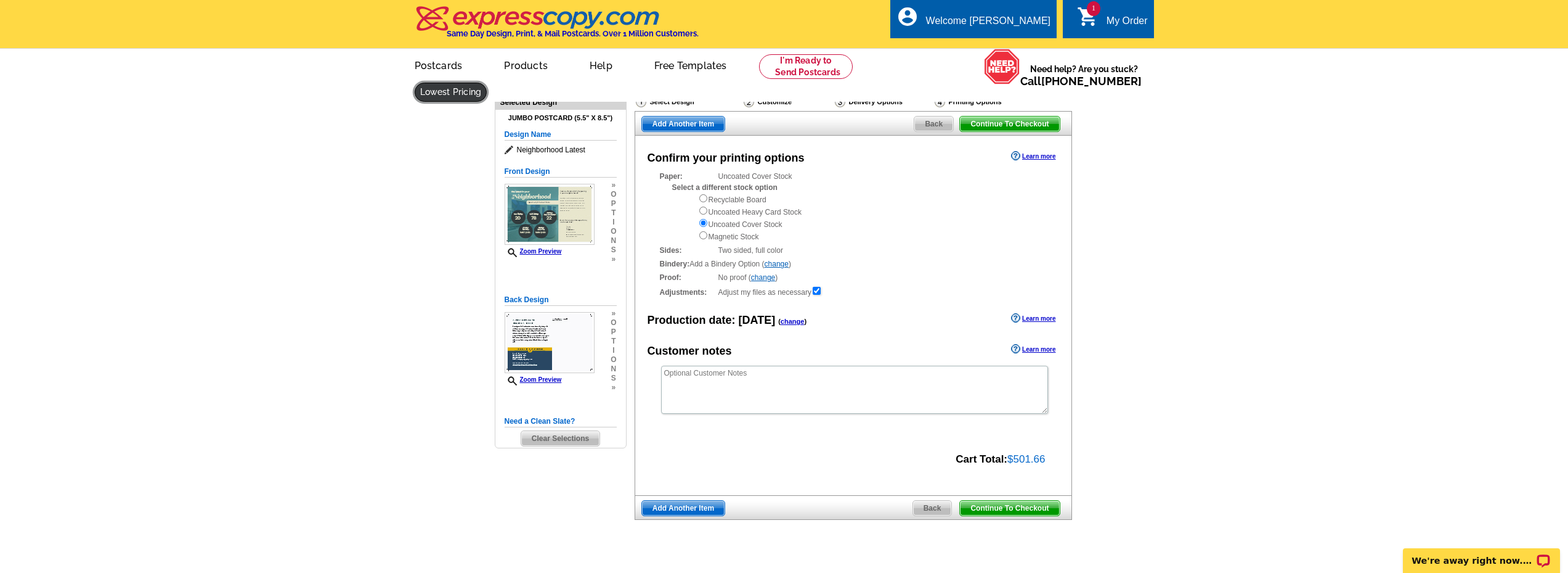
click at [487, 83] on link at bounding box center [450, 92] width 73 height 19
